Goal: Transaction & Acquisition: Purchase product/service

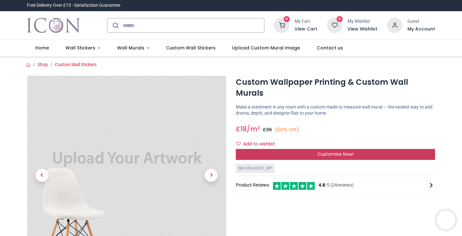
click at [303, 149] on div "Customise Now!" at bounding box center [335, 154] width 199 height 11
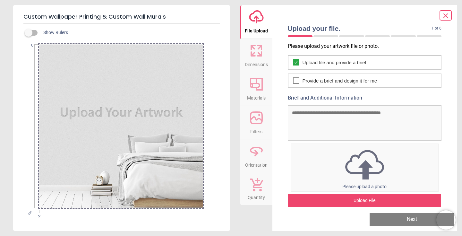
click at [83, 131] on div at bounding box center [120, 125] width 163 height 163
click at [97, 117] on div at bounding box center [120, 125] width 163 height 163
click at [346, 167] on img at bounding box center [364, 164] width 147 height 33
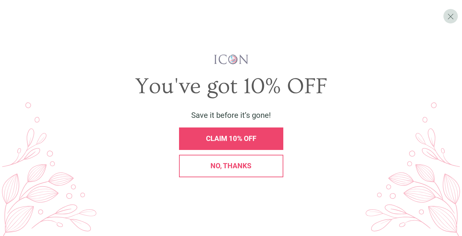
click at [235, 129] on div "CLAIM 10% OFF" at bounding box center [231, 138] width 104 height 22
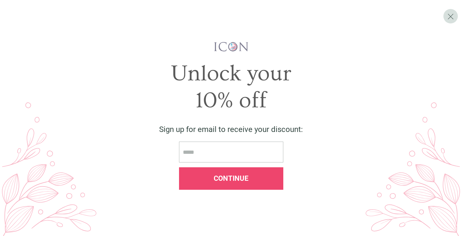
click at [217, 155] on input "email" at bounding box center [231, 151] width 104 height 21
type input "**********"
click at [220, 182] on div "Continue" at bounding box center [231, 178] width 104 height 22
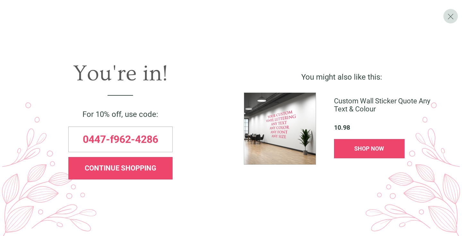
click at [124, 170] on span "CONTINUE SHOPPING" at bounding box center [120, 168] width 71 height 8
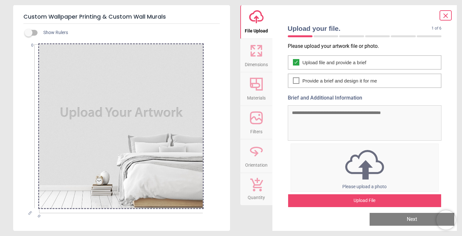
click at [146, 107] on div at bounding box center [120, 125] width 163 height 163
click at [138, 135] on div at bounding box center [120, 125] width 163 height 163
